Goal: Task Accomplishment & Management: Complete application form

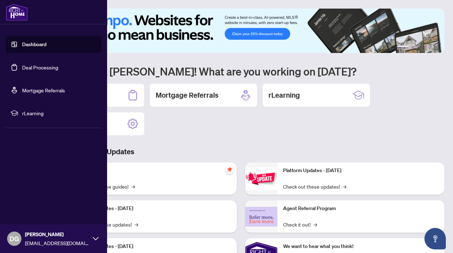
click at [22, 68] on link "Deal Processing" at bounding box center [40, 67] width 36 height 6
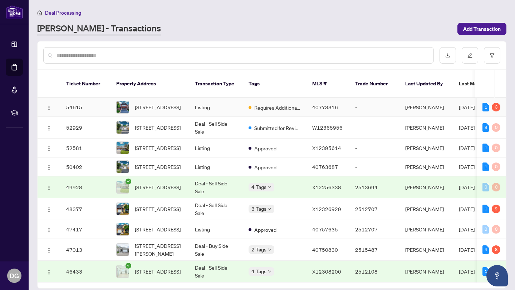
click at [174, 110] on span "[STREET_ADDRESS]" at bounding box center [158, 107] width 46 height 8
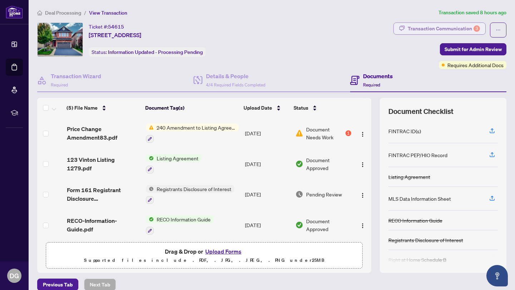
click at [450, 29] on div "Transaction Communication 3" at bounding box center [443, 28] width 72 height 11
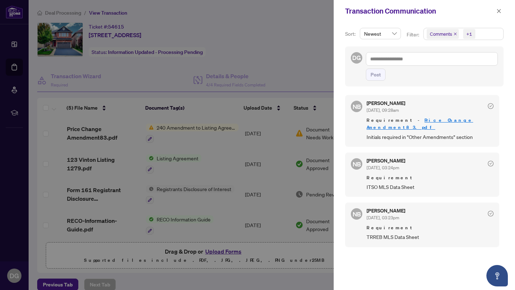
click at [282, 51] on div at bounding box center [257, 145] width 515 height 290
click at [453, 9] on icon "close" at bounding box center [498, 11] width 5 height 5
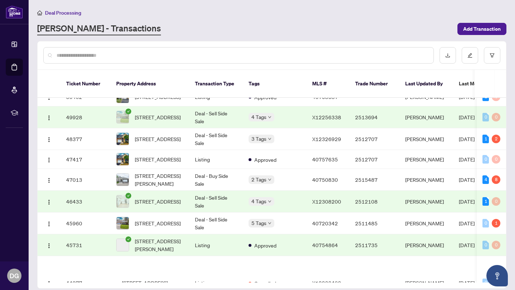
scroll to position [79, 0]
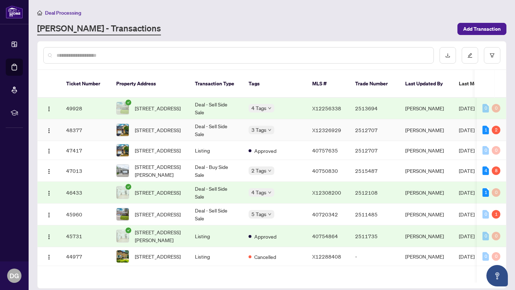
click at [267, 138] on body "Dashboard Deal Processing Mortgage Referrals rLearning [PERSON_NAME] [EMAIL_ADD…" at bounding box center [257, 145] width 515 height 290
click at [438, 141] on td "[PERSON_NAME]" at bounding box center [426, 130] width 54 height 22
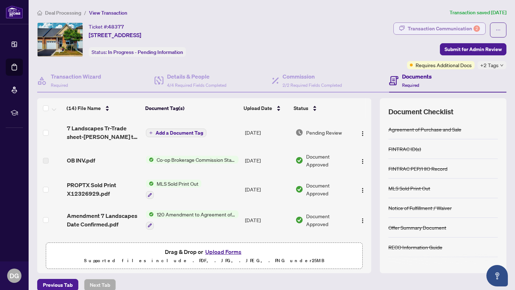
click at [453, 28] on div "Transaction Communication 2" at bounding box center [443, 28] width 72 height 11
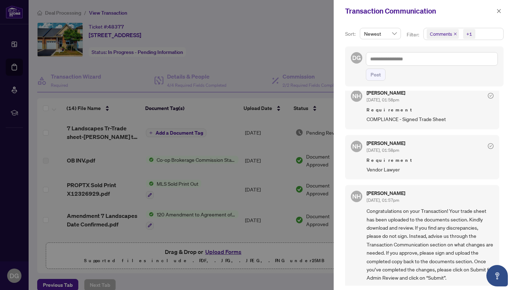
scroll to position [11, 0]
click at [304, 36] on div at bounding box center [257, 145] width 515 height 290
click at [273, 34] on div at bounding box center [257, 145] width 515 height 290
click at [453, 10] on icon "close" at bounding box center [498, 11] width 5 height 5
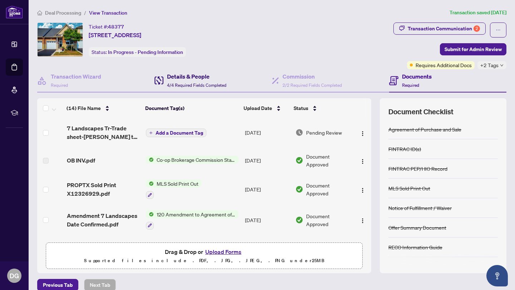
click at [207, 81] on div "Details & People 4/4 Required Fields Completed" at bounding box center [196, 80] width 59 height 17
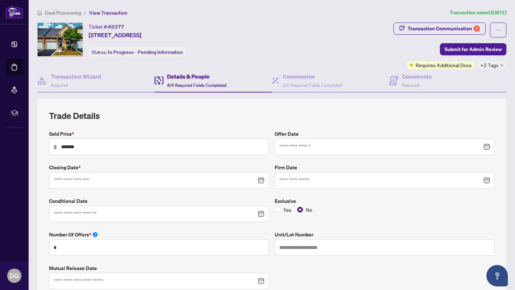
type input "**********"
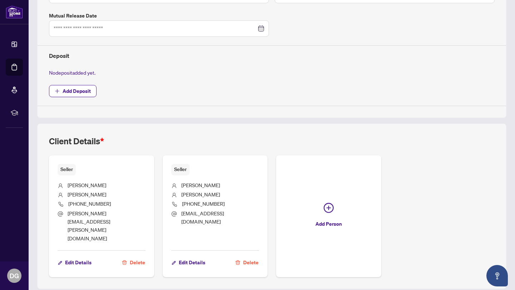
scroll to position [253, 0]
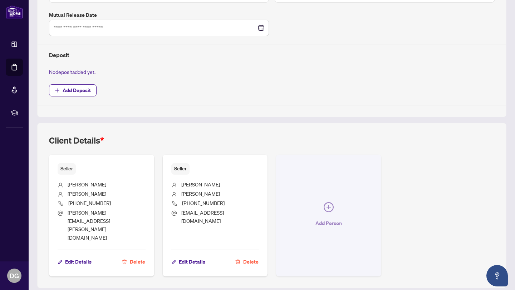
click at [330, 202] on icon "plus-circle" at bounding box center [328, 207] width 10 height 10
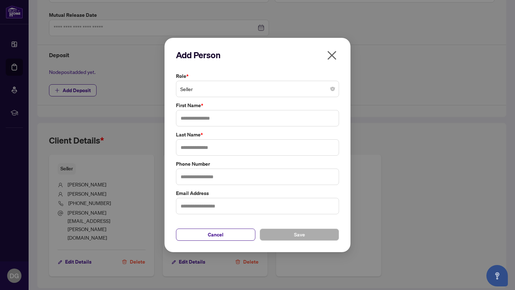
click at [218, 90] on span "Seller" at bounding box center [257, 89] width 154 height 14
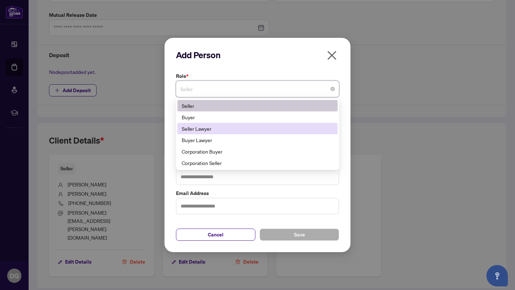
click at [217, 131] on div "Seller Lawyer" at bounding box center [258, 129] width 152 height 8
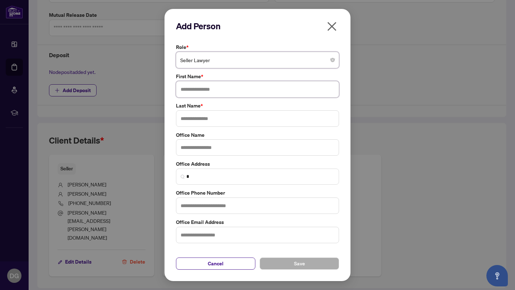
click at [215, 89] on input "text" at bounding box center [257, 89] width 163 height 16
type input "****"
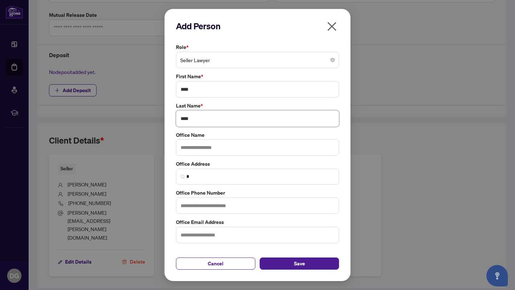
type input "****"
click at [232, 149] on input "text" at bounding box center [257, 147] width 163 height 16
type input "**********"
click at [253, 210] on input "text" at bounding box center [257, 206] width 163 height 16
type input "**********"
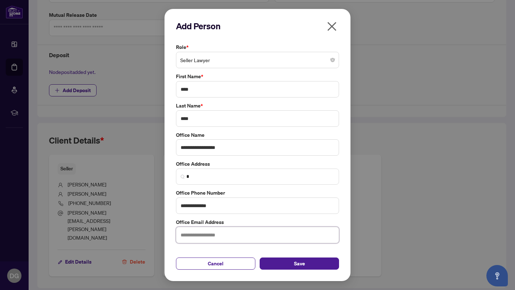
click at [263, 234] on input "text" at bounding box center [257, 235] width 163 height 16
type input "**********"
click at [345, 235] on div "**********" at bounding box center [257, 145] width 186 height 273
click at [301, 252] on span "Save" at bounding box center [299, 263] width 11 height 11
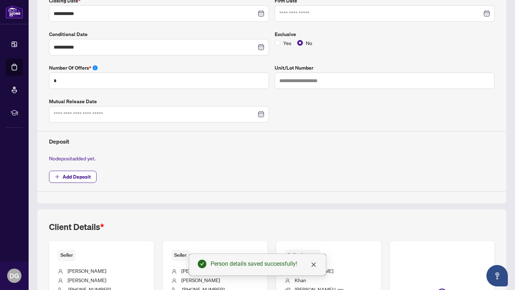
scroll to position [75, 0]
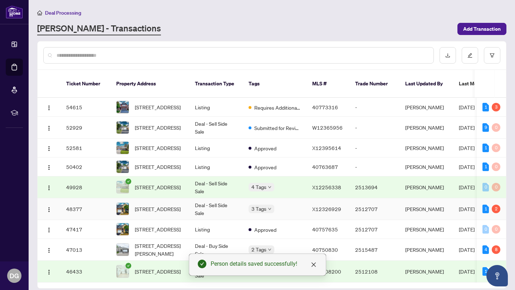
click at [291, 213] on div "3 Tags" at bounding box center [274, 209] width 52 height 8
click at [293, 213] on div "3 Tags" at bounding box center [274, 209] width 52 height 8
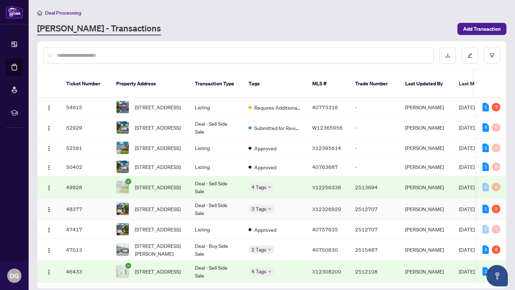
click at [286, 213] on div "3 Tags" at bounding box center [274, 209] width 52 height 8
click at [433, 220] on td "[PERSON_NAME]" at bounding box center [426, 209] width 54 height 22
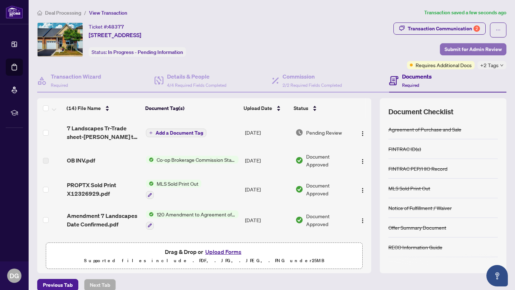
click at [453, 49] on span "Submit for Admin Review" at bounding box center [472, 49] width 57 height 11
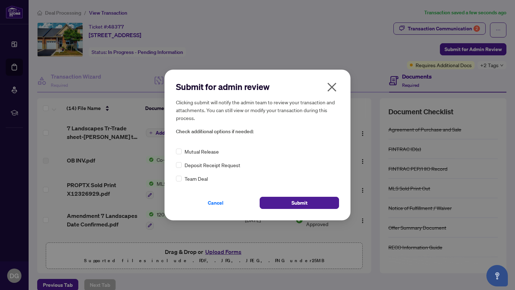
click at [328, 89] on icon "close" at bounding box center [331, 86] width 11 height 11
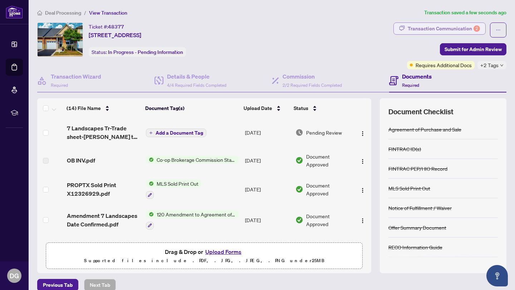
click at [450, 27] on div "Transaction Communication 2" at bounding box center [443, 28] width 72 height 11
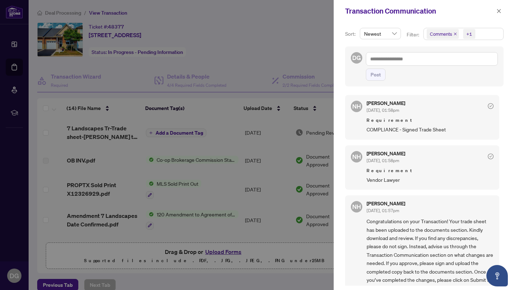
click at [276, 48] on div at bounding box center [257, 145] width 515 height 290
click at [172, 131] on div at bounding box center [257, 145] width 515 height 290
click at [453, 11] on icon "close" at bounding box center [499, 11] width 4 height 4
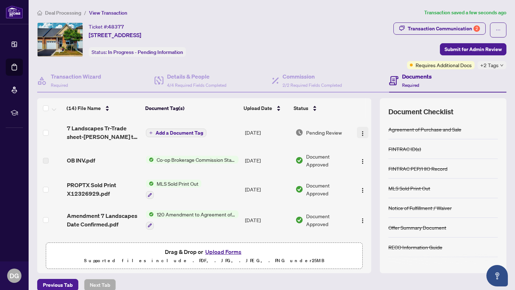
click at [360, 131] on img "button" at bounding box center [362, 134] width 6 height 6
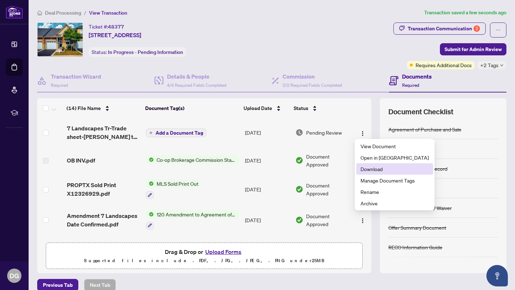
click at [366, 169] on span "Download" at bounding box center [394, 169] width 68 height 8
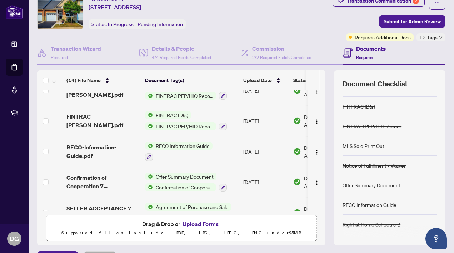
scroll to position [46, 0]
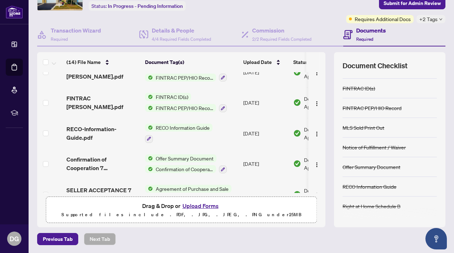
click at [208, 203] on button "Upload Forms" at bounding box center [200, 205] width 40 height 9
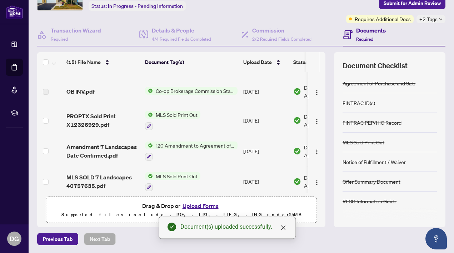
scroll to position [0, 0]
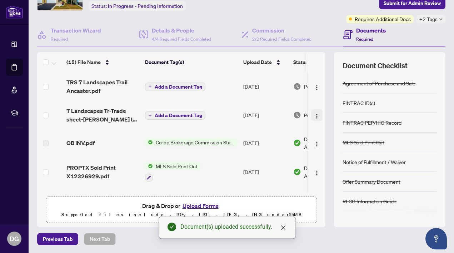
click at [314, 115] on img "button" at bounding box center [317, 116] width 6 height 6
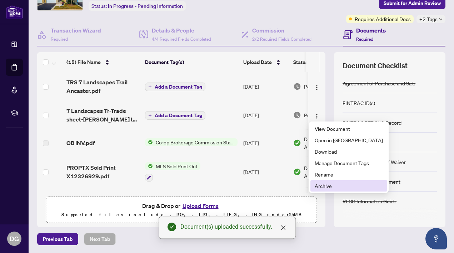
click at [324, 184] on span "Archive" at bounding box center [349, 186] width 68 height 8
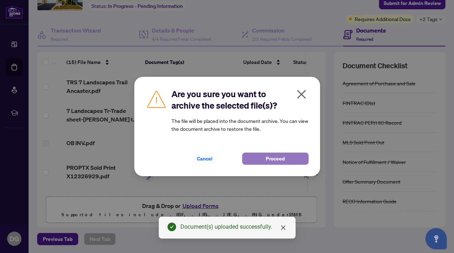
click at [269, 158] on span "Proceed" at bounding box center [275, 158] width 19 height 11
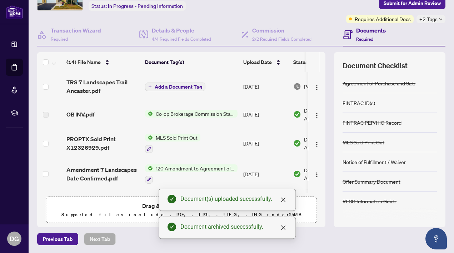
click at [183, 87] on span "Add a Document Tag" at bounding box center [179, 86] width 48 height 5
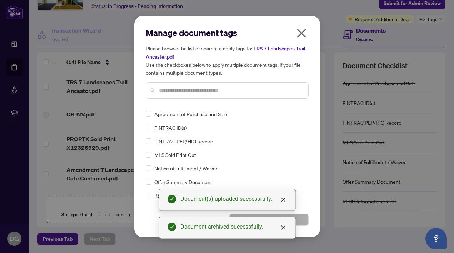
click at [202, 89] on input "text" at bounding box center [231, 90] width 144 height 8
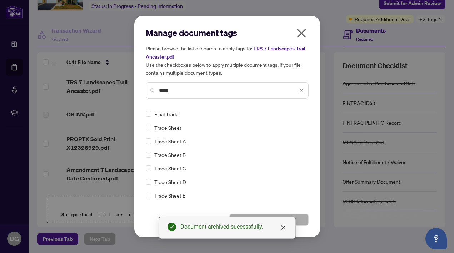
type input "*****"
click at [300, 218] on button "Save" at bounding box center [268, 220] width 79 height 12
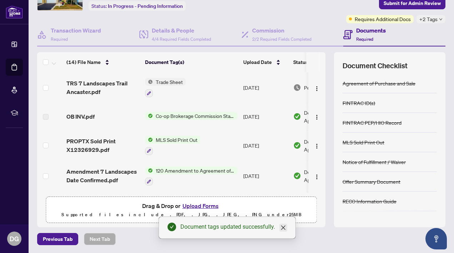
click at [283, 229] on icon "close" at bounding box center [283, 228] width 6 height 6
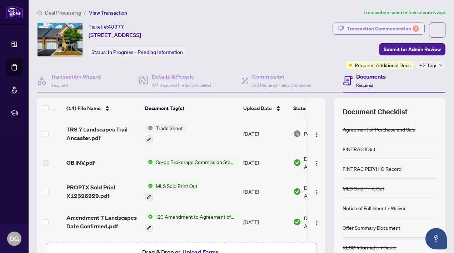
click at [388, 26] on div "Transaction Communication 2" at bounding box center [383, 28] width 72 height 11
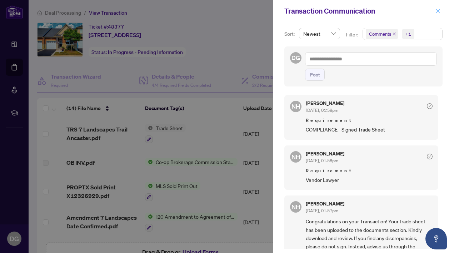
click at [438, 11] on icon "close" at bounding box center [438, 11] width 4 height 4
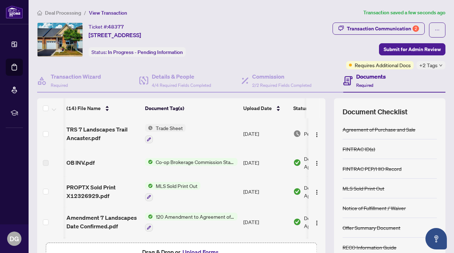
scroll to position [0, 45]
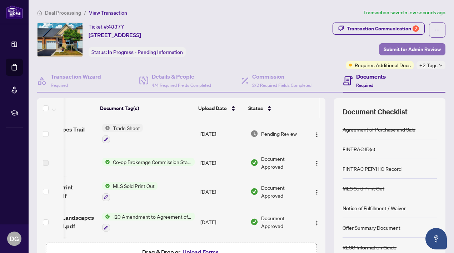
click at [420, 48] on span "Submit for Admin Review" at bounding box center [412, 49] width 57 height 11
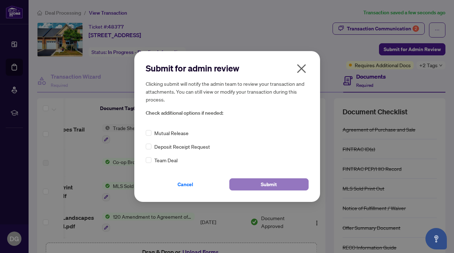
click at [268, 183] on span "Submit" at bounding box center [269, 184] width 16 height 11
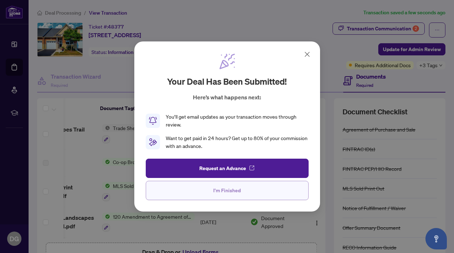
click at [220, 190] on span "I'm Finished" at bounding box center [227, 190] width 28 height 11
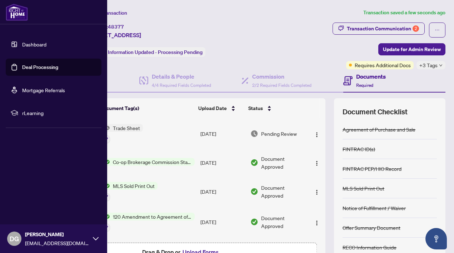
click at [53, 66] on link "Deal Processing" at bounding box center [40, 67] width 36 height 6
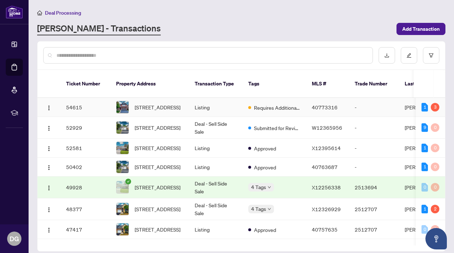
click at [274, 110] on span "Requires Additional Docs" at bounding box center [277, 108] width 46 height 8
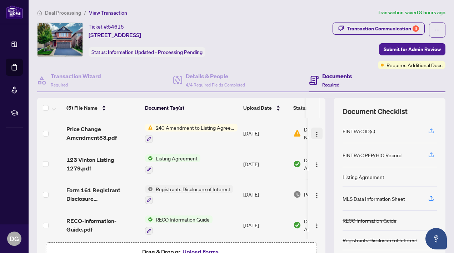
click at [314, 132] on img "button" at bounding box center [317, 134] width 6 height 6
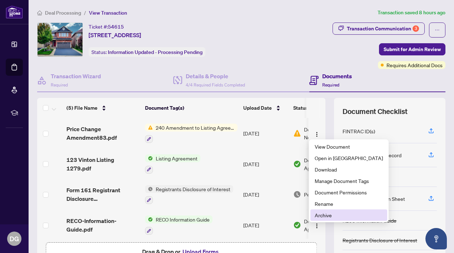
click at [324, 213] on span "Archive" at bounding box center [349, 215] width 68 height 8
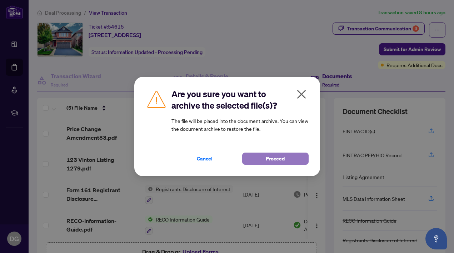
click at [275, 158] on span "Proceed" at bounding box center [275, 158] width 19 height 11
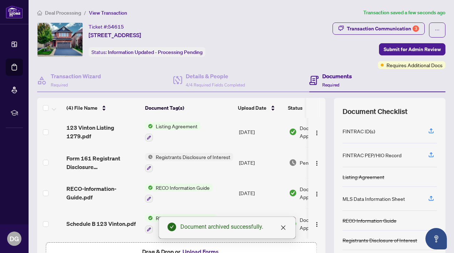
scroll to position [46, 0]
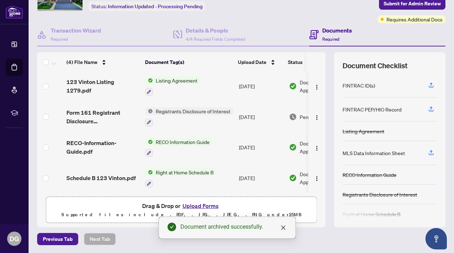
click at [195, 205] on button "Upload Forms" at bounding box center [200, 205] width 40 height 9
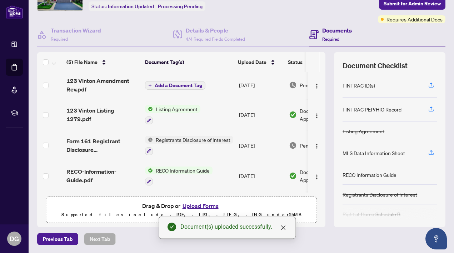
click at [188, 85] on span "Add a Document Tag" at bounding box center [179, 85] width 48 height 5
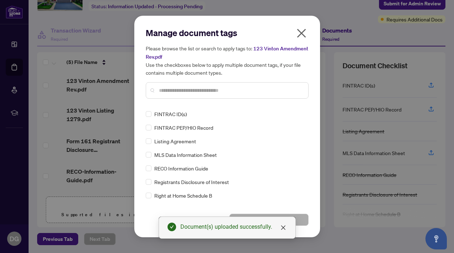
click at [223, 91] on input "text" at bounding box center [231, 90] width 144 height 8
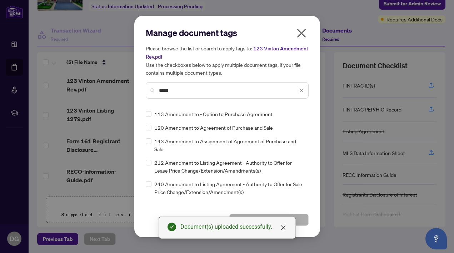
type input "*****"
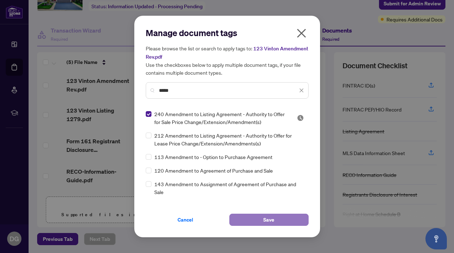
click at [277, 219] on button "Save" at bounding box center [268, 220] width 79 height 12
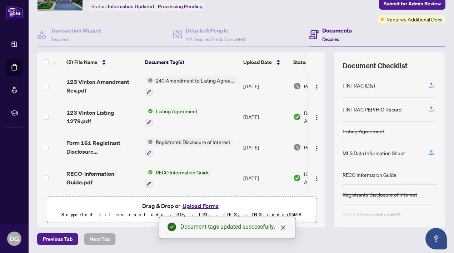
scroll to position [0, 0]
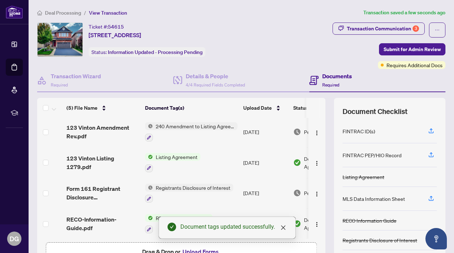
click at [282, 44] on div "Transaction Communication 3 Submit for Admin Review Requires Additional Docs" at bounding box center [357, 46] width 175 height 46
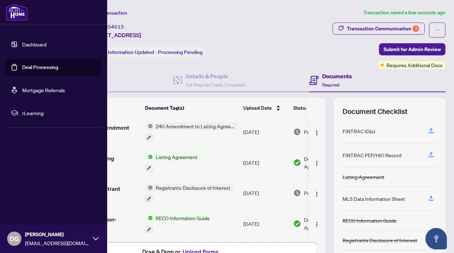
click at [40, 68] on link "Deal Processing" at bounding box center [40, 67] width 36 height 6
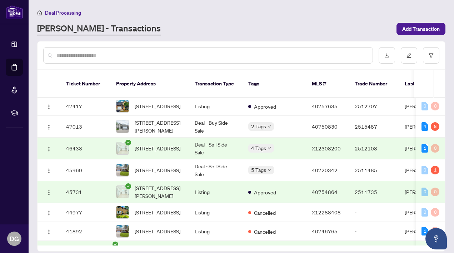
scroll to position [128, 0]
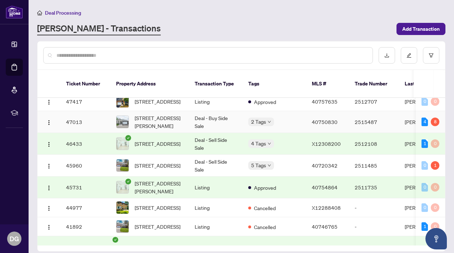
click at [291, 126] on div "2 Tags" at bounding box center [274, 122] width 52 height 8
click at [172, 130] on span "[STREET_ADDRESS][PERSON_NAME]" at bounding box center [159, 122] width 49 height 16
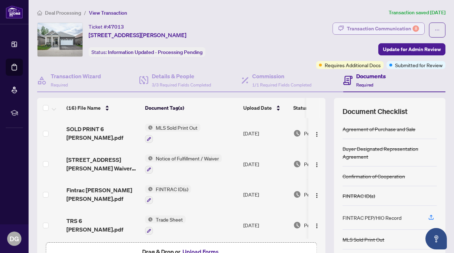
click at [393, 29] on div "Transaction Communication 8" at bounding box center [383, 28] width 72 height 11
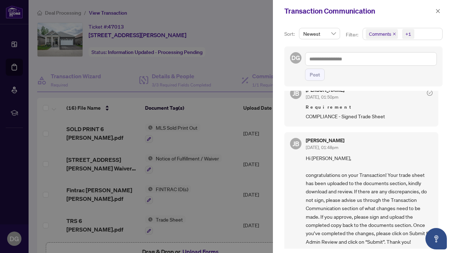
scroll to position [14, 0]
click at [246, 56] on div at bounding box center [227, 126] width 454 height 253
click at [438, 10] on icon "close" at bounding box center [438, 11] width 5 height 5
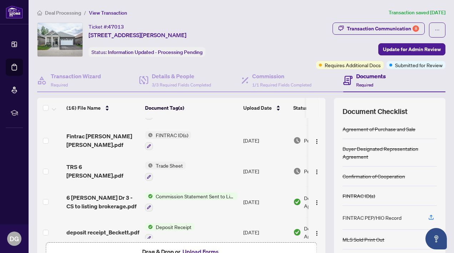
scroll to position [0, 0]
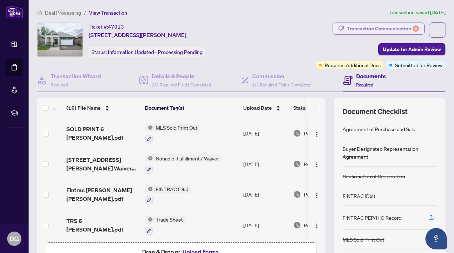
click at [396, 27] on div "Transaction Communication 8" at bounding box center [383, 28] width 72 height 11
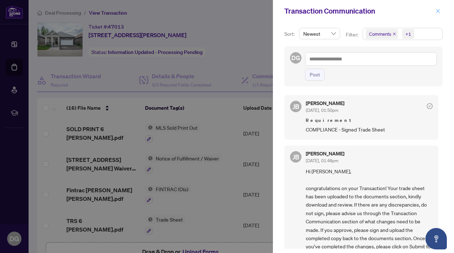
click at [439, 10] on icon "close" at bounding box center [438, 11] width 4 height 4
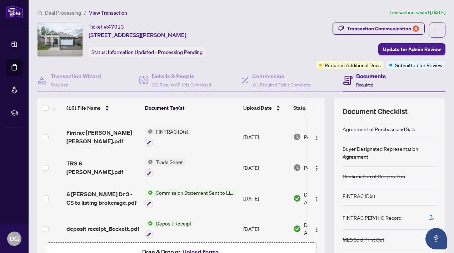
scroll to position [76, 0]
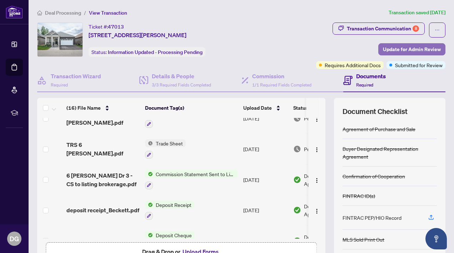
click at [412, 52] on span "Update for Admin Review" at bounding box center [412, 49] width 58 height 11
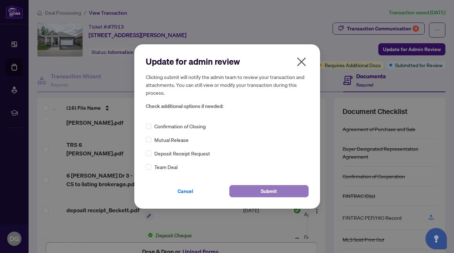
click at [264, 191] on span "Submit" at bounding box center [269, 190] width 16 height 11
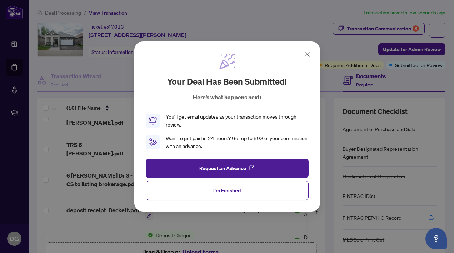
click at [264, 191] on button "I'm Finished" at bounding box center [227, 190] width 163 height 19
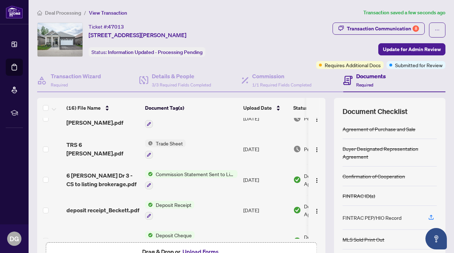
scroll to position [0, 0]
